Goal: Information Seeking & Learning: Check status

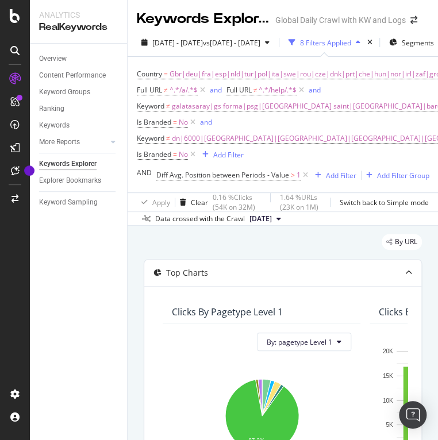
scroll to position [1163, 0]
